Goal: Find specific page/section

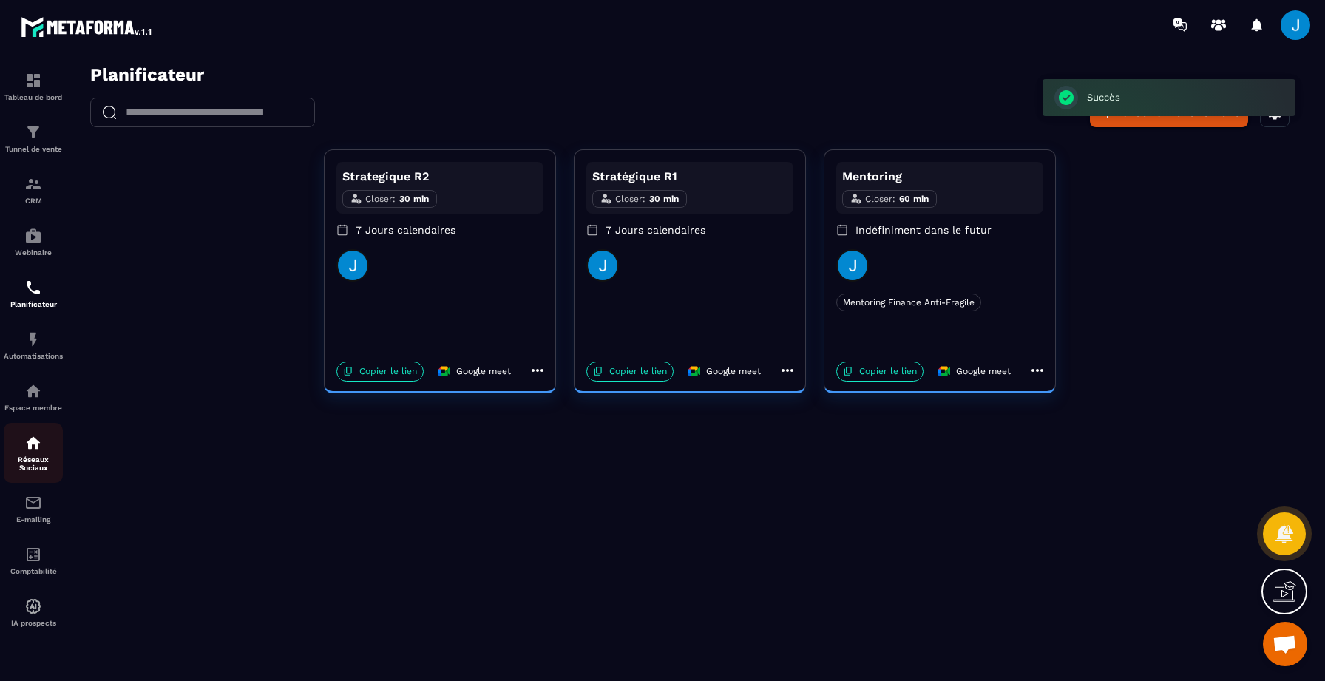
click at [31, 465] on p "Réseaux Sociaux" at bounding box center [33, 463] width 59 height 16
click at [28, 452] on img at bounding box center [33, 443] width 18 height 18
click at [48, 389] on div "Espace membre" at bounding box center [33, 397] width 59 height 30
